Goal: Information Seeking & Learning: Learn about a topic

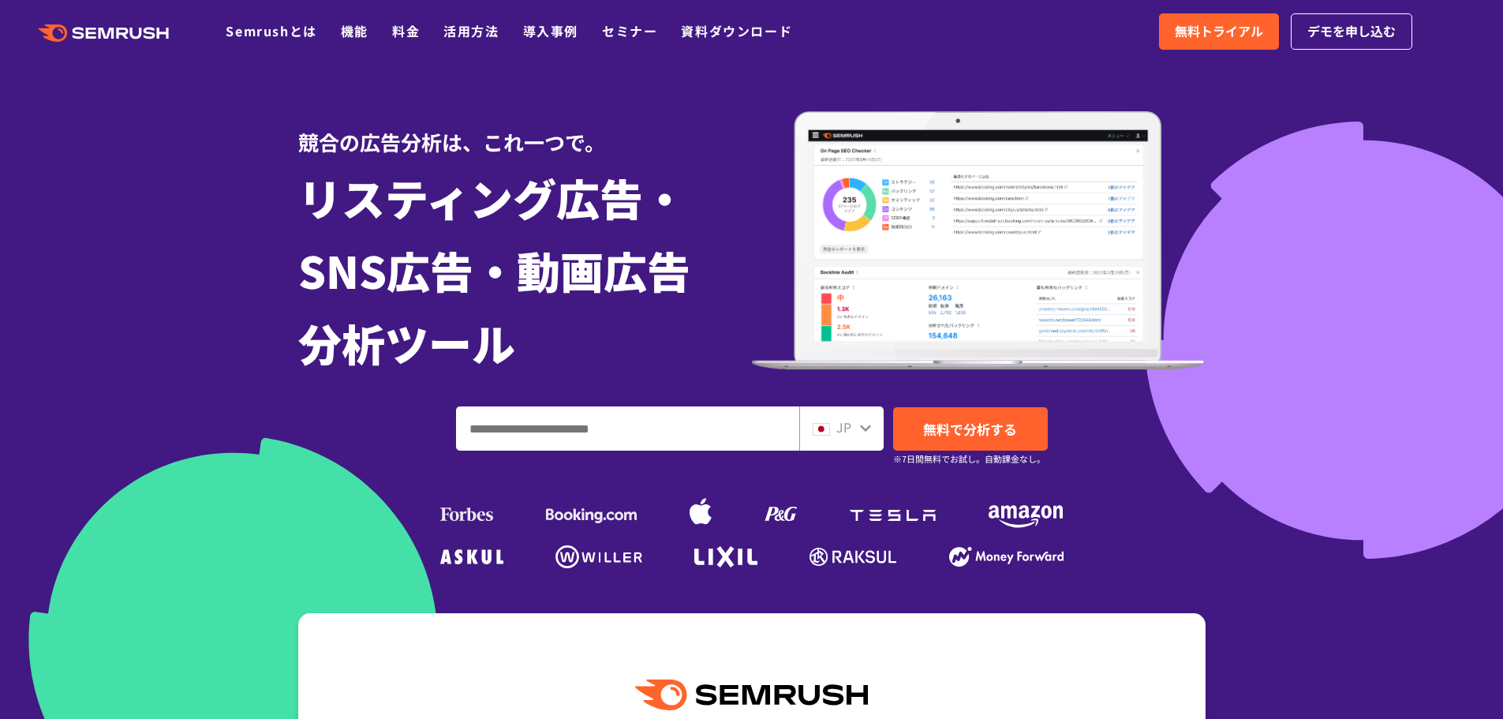
click at [178, 142] on div at bounding box center [751, 405] width 1503 height 810
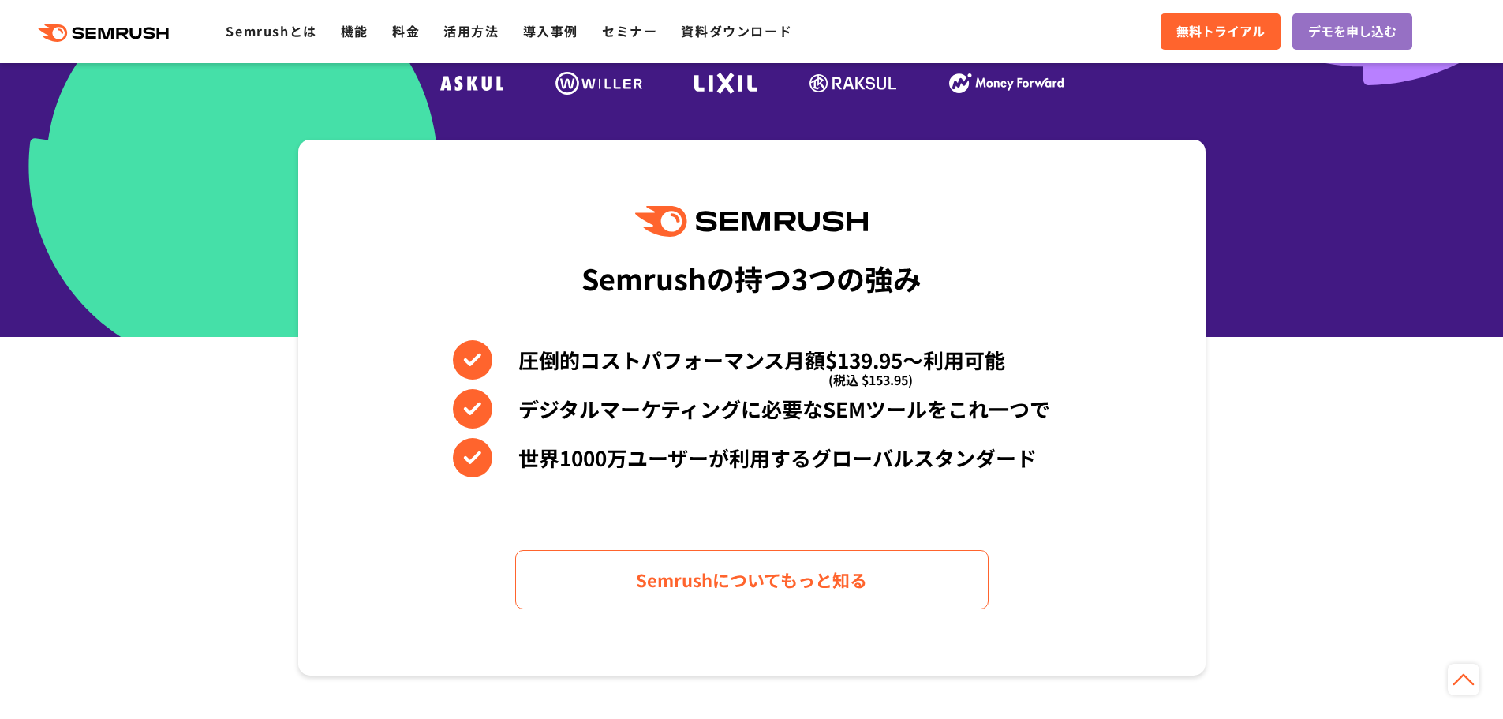
scroll to position [237, 0]
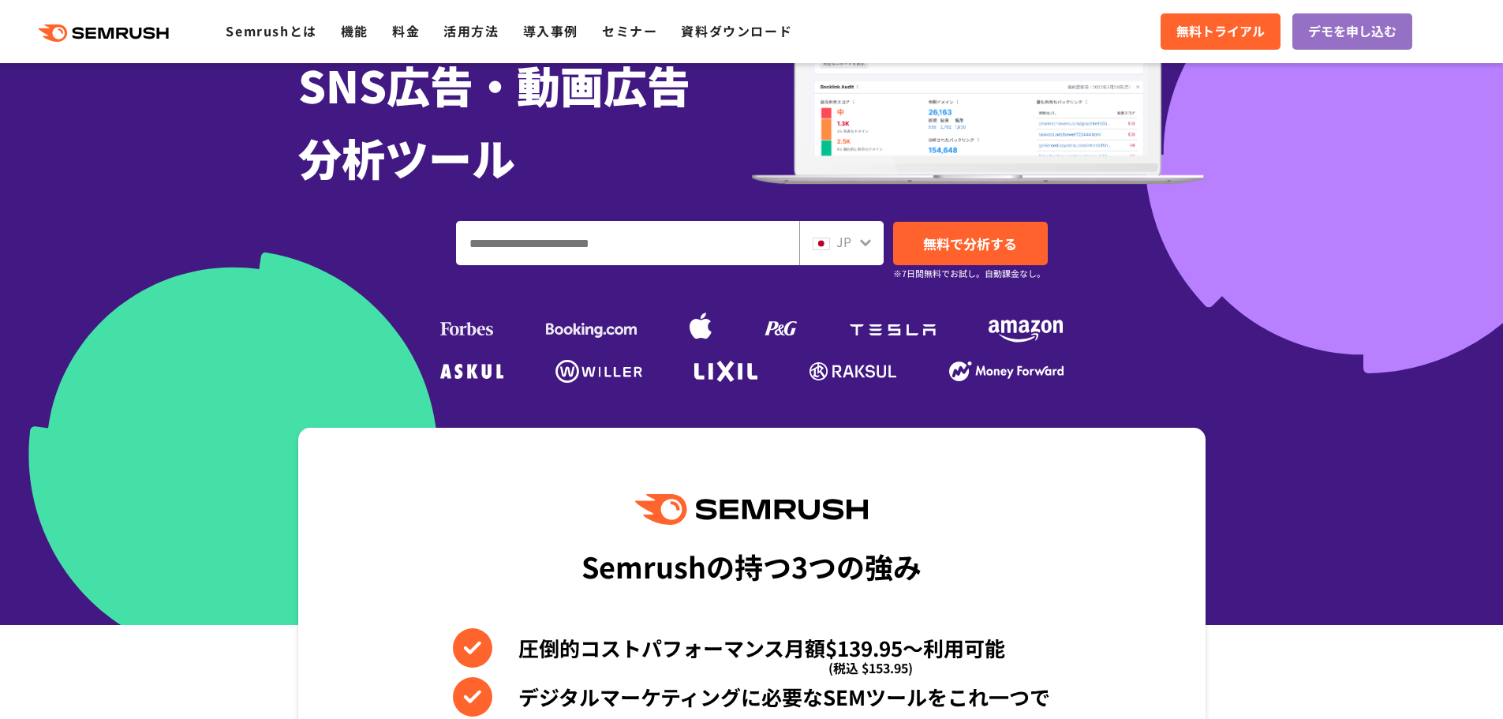
scroll to position [237, 0]
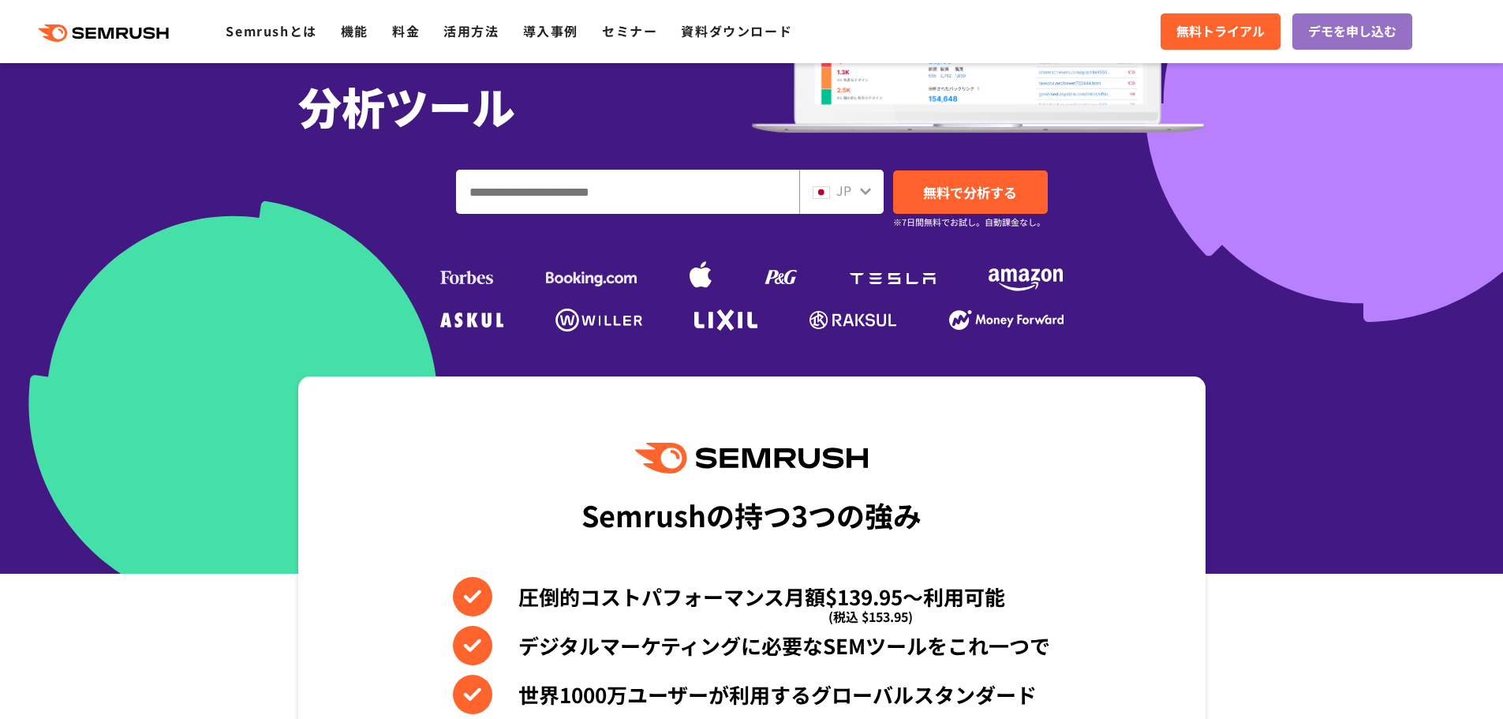
drag, startPoint x: 874, startPoint y: 456, endPoint x: 725, endPoint y: 462, distance: 149.2
click at [725, 462] on div "Semrushの持つ3つの強み 圧倒的コストパフォーマンス月額$139.95〜利用可能 (税込 $153.95) デジタルマーケティングに必要なSEMツールを…" at bounding box center [751, 644] width 907 height 536
drag, startPoint x: 574, startPoint y: 513, endPoint x: 697, endPoint y: 507, distance: 122.5
click at [697, 507] on div "Semrushの持つ3つの強み 圧倒的コストパフォーマンス月額$139.95〜利用可能 (税込 $153.95) デジタルマーケティングに必要なSEMツールを…" at bounding box center [751, 644] width 907 height 536
click at [710, 515] on div "Semrushの持つ3つの強み" at bounding box center [752, 514] width 340 height 58
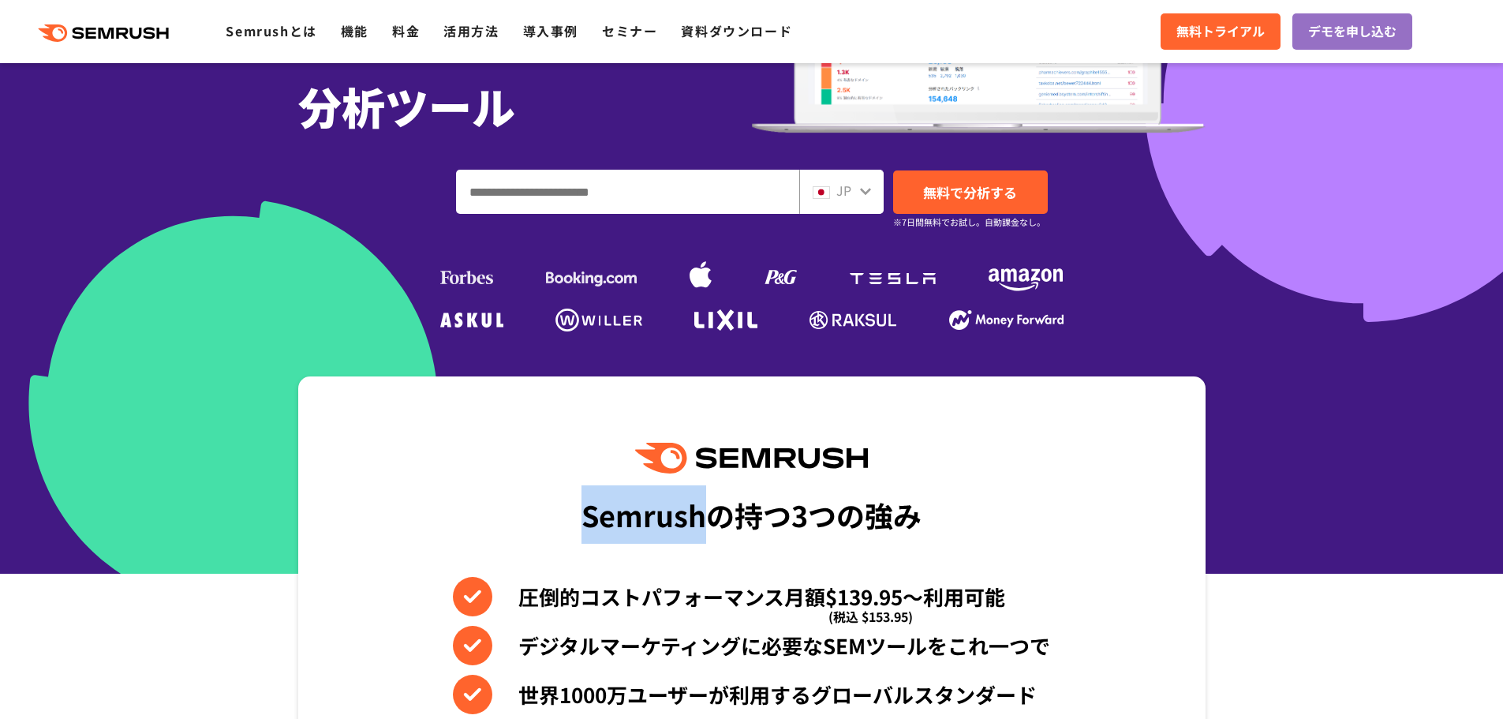
drag, startPoint x: 705, startPoint y: 522, endPoint x: 587, endPoint y: 518, distance: 118.4
click at [587, 518] on div "Semrushの持つ3つの強み" at bounding box center [752, 514] width 340 height 58
copy div "Semrush"
